Goal: Navigation & Orientation: Find specific page/section

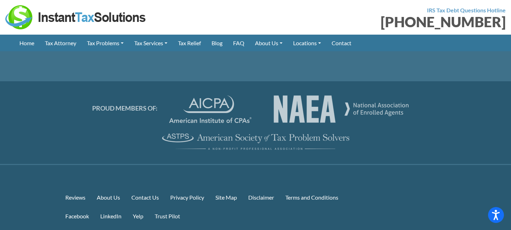
scroll to position [3366, 0]
click at [226, 190] on link "Site Map" at bounding box center [226, 197] width 33 height 15
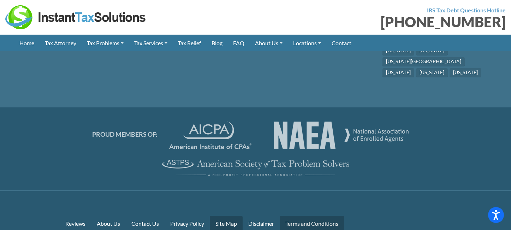
scroll to position [8253, 0]
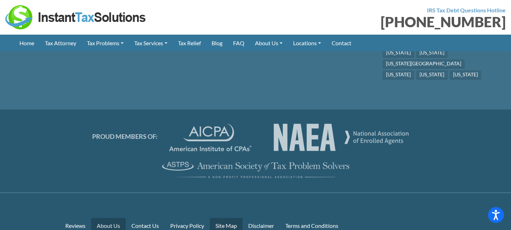
click at [110, 218] on link "About Us" at bounding box center [108, 225] width 35 height 15
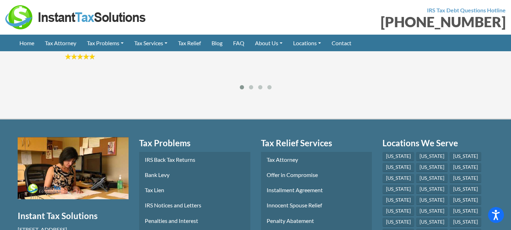
scroll to position [1055, 0]
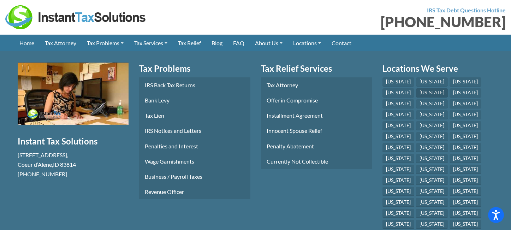
click at [416, 88] on link "[US_STATE]" at bounding box center [432, 92] width 32 height 9
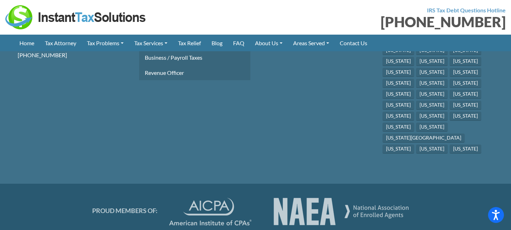
scroll to position [1499, 0]
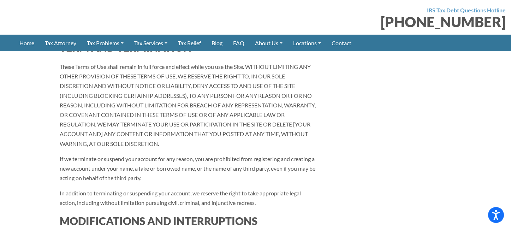
scroll to position [3457, 0]
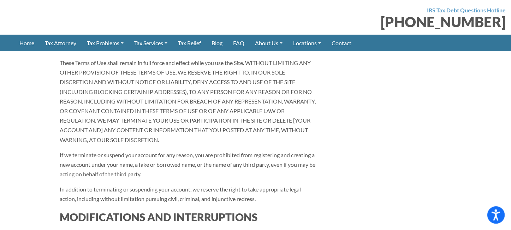
click at [493, 217] on icon "Open accessiBe: accessibility options, statement and help" at bounding box center [495, 214] width 8 height 11
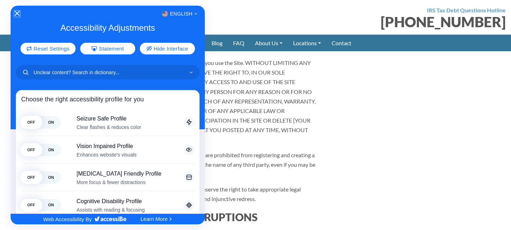
click at [16, 13] on icon "Close Accessibility Interface" at bounding box center [17, 13] width 5 height 5
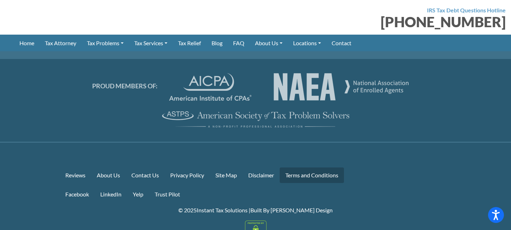
scroll to position [5979, 0]
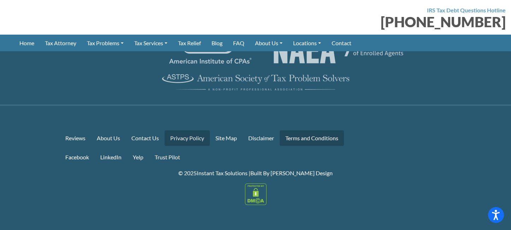
click at [192, 139] on link "Privacy Policy" at bounding box center [186, 137] width 45 height 15
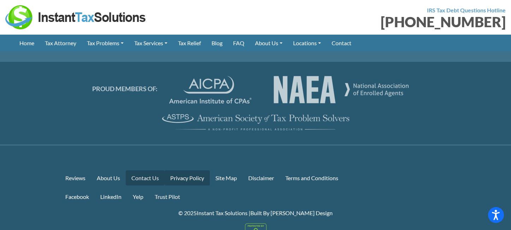
scroll to position [1505, 0]
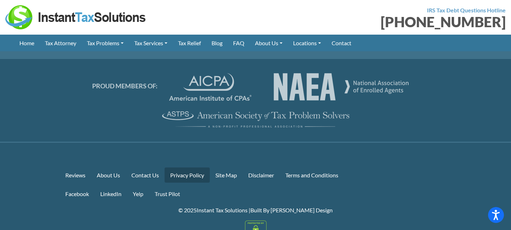
click at [254, 220] on img at bounding box center [256, 231] width 22 height 22
click at [162, 186] on link "Trust Pilot" at bounding box center [167, 193] width 37 height 15
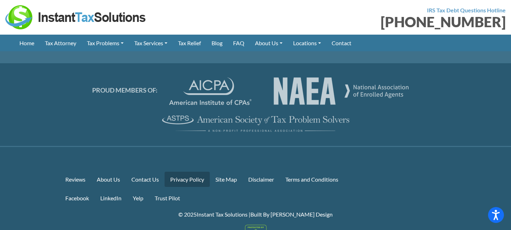
scroll to position [1502, 0]
click at [113, 171] on link "About Us" at bounding box center [108, 178] width 35 height 15
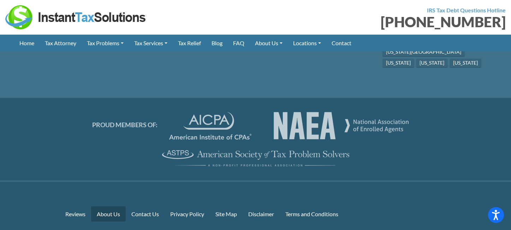
scroll to position [1271, 0]
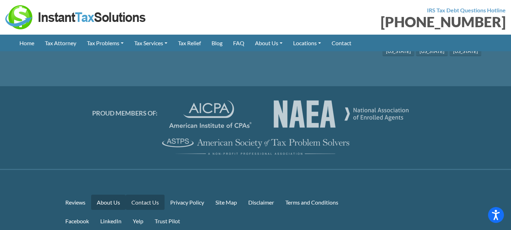
click at [146, 194] on link "Contact Us" at bounding box center [145, 201] width 39 height 15
